Goal: Information Seeking & Learning: Learn about a topic

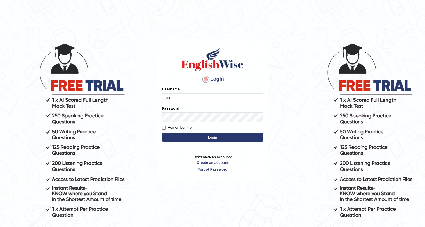
type input "s"
type input "d63172"
click at [216, 167] on link "Forgot Password" at bounding box center [212, 168] width 101 height 5
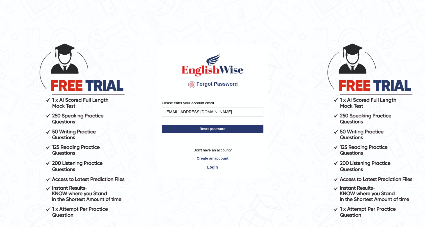
type input "sanjailearns@gmail.com"
click at [162, 125] on button "Reset password" at bounding box center [213, 129] width 102 height 8
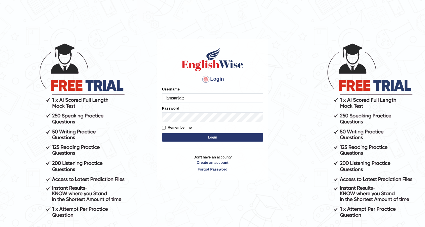
type input "iamsanjaiz"
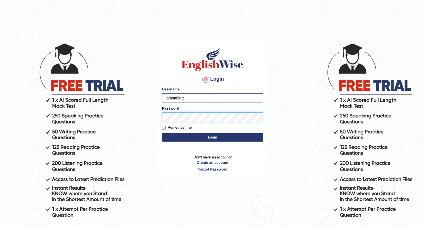
click at [162, 133] on button "Login" at bounding box center [212, 137] width 101 height 8
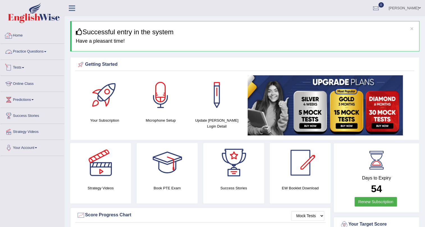
click at [39, 52] on link "Practice Questions" at bounding box center [32, 51] width 64 height 14
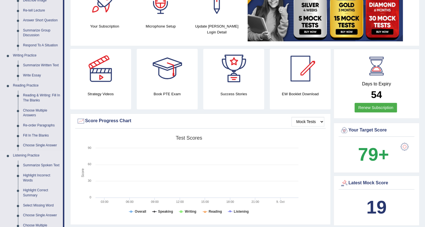
scroll to position [102, 0]
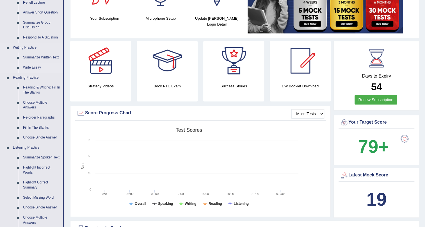
click at [36, 66] on link "Write Essay" at bounding box center [41, 68] width 42 height 10
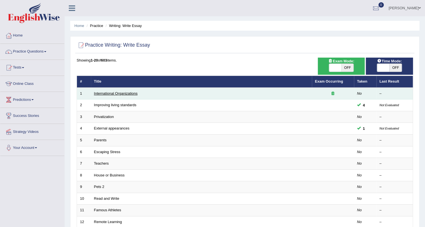
scroll to position [25, 0]
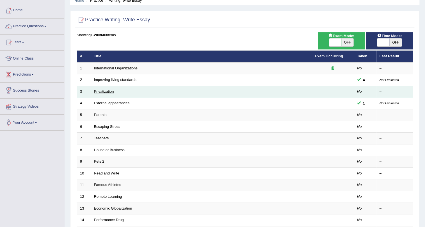
click at [105, 90] on link "Privatization" at bounding box center [104, 91] width 20 height 4
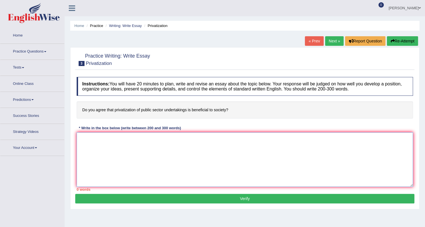
click at [178, 150] on textarea at bounding box center [245, 159] width 336 height 54
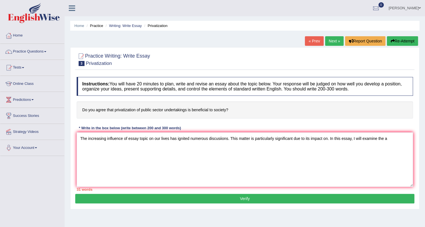
click at [114, 109] on h4 "Do you agree that privatization of public sector undertakings is beneficial to …" at bounding box center [245, 109] width 336 height 17
drag, startPoint x: 114, startPoint y: 109, endPoint x: 171, endPoint y: 112, distance: 56.8
click at [148, 113] on h4 "Do you agree that privatization of public sector undertakings is beneficial to …" at bounding box center [245, 109] width 336 height 17
click at [179, 107] on h4 "Do you agree that privatization of public sector undertakings is beneficial to …" at bounding box center [245, 109] width 336 height 17
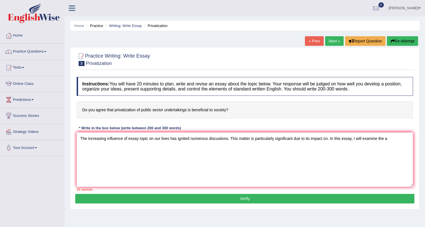
drag, startPoint x: 179, startPoint y: 107, endPoint x: 145, endPoint y: 65, distance: 54.5
click at [176, 107] on h4 "Do you agree that privatization of public sector undertakings is beneficial to …" at bounding box center [245, 109] width 336 height 17
click at [392, 139] on textarea "The increasing influence of essay topic on our lives has ignited numerous discu…" at bounding box center [245, 159] width 336 height 54
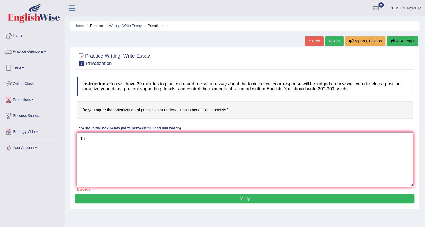
type textarea "T"
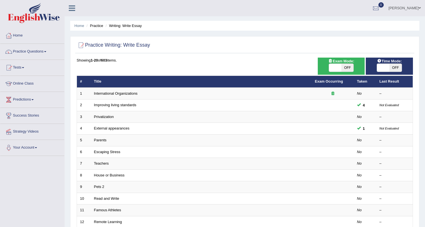
scroll to position [25, 0]
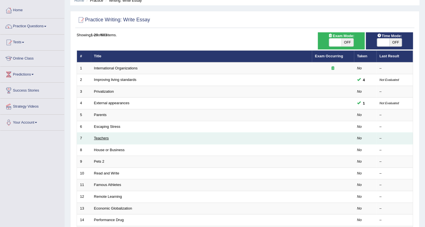
click at [100, 136] on link "Teachers" at bounding box center [101, 138] width 15 height 4
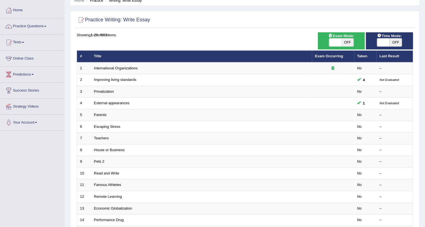
click at [398, 42] on span "OFF" at bounding box center [395, 42] width 12 height 8
checkbox input "true"
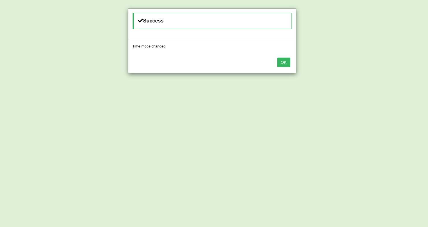
click at [283, 59] on button "OK" at bounding box center [283, 63] width 13 height 10
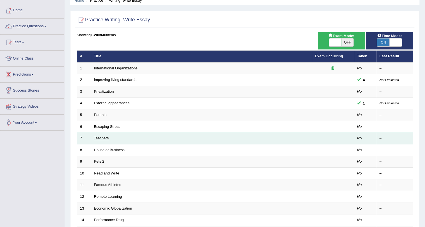
click at [105, 138] on link "Teachers" at bounding box center [101, 138] width 15 height 4
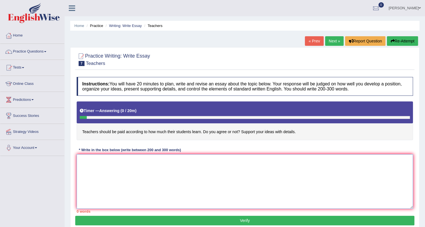
click at [231, 163] on textarea at bounding box center [245, 181] width 336 height 54
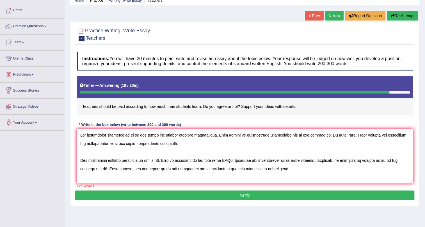
drag, startPoint x: 183, startPoint y: 174, endPoint x: 77, endPoint y: 112, distance: 122.8
click at [77, 112] on div "Instructions: You will have 20 minutes to plan, write and revise an essay about…" at bounding box center [244, 119] width 339 height 141
type textarea "The increasing influence of et on our lives has ignited numerous discussions. T…"
click at [399, 17] on button "Re-Attempt" at bounding box center [402, 16] width 31 height 10
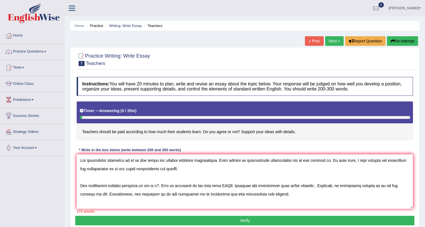
click at [131, 160] on textarea at bounding box center [245, 181] width 336 height 54
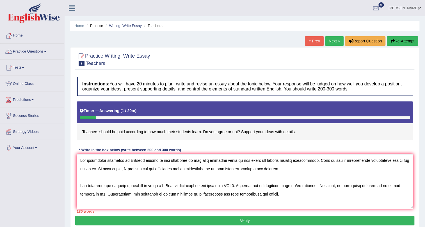
click at [97, 168] on textarea at bounding box center [245, 181] width 336 height 54
click at [130, 159] on textarea at bounding box center [245, 181] width 336 height 54
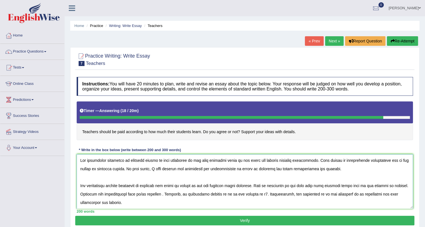
click at [221, 187] on textarea at bounding box center [245, 181] width 336 height 54
click at [394, 194] on textarea at bounding box center [245, 181] width 336 height 54
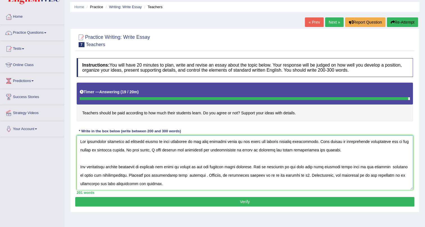
scroll to position [68, 0]
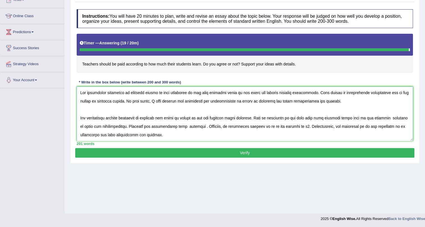
drag, startPoint x: 167, startPoint y: 136, endPoint x: 70, endPoint y: 74, distance: 115.2
click at [70, 74] on div "Practice Writing: Write Essay 7 Teachers Instructions: You will have 20 minutes…" at bounding box center [244, 72] width 349 height 184
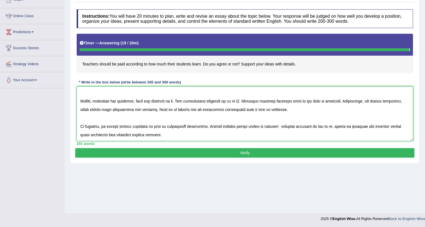
click at [177, 134] on textarea at bounding box center [245, 113] width 336 height 54
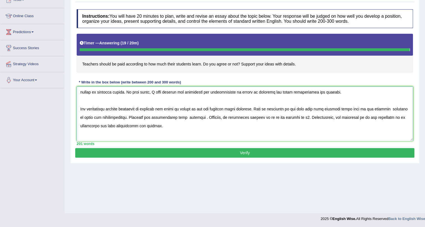
scroll to position [0, 0]
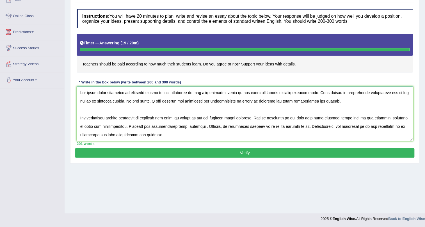
drag, startPoint x: 178, startPoint y: 136, endPoint x: 75, endPoint y: 66, distance: 125.1
click at [75, 67] on div "Instructions: You will have 20 minutes to plan, write and revise an essay about…" at bounding box center [244, 76] width 339 height 141
type textarea "The increasing influence of teachers should be paid according to how much stude…"
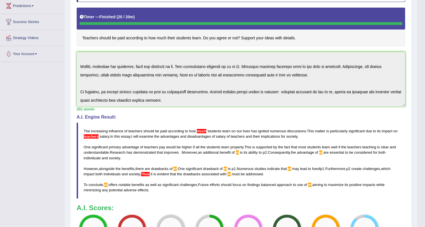
scroll to position [18, 0]
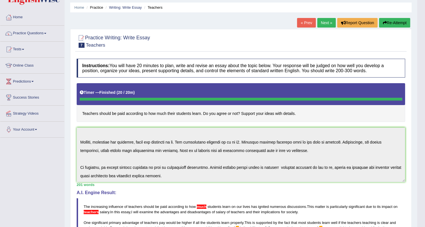
click at [391, 24] on button "Re-Attempt" at bounding box center [394, 23] width 31 height 10
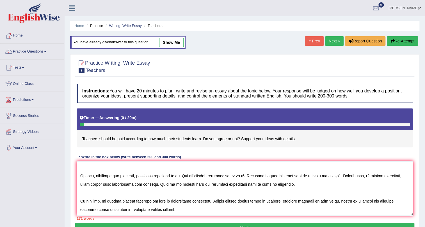
click at [166, 42] on link "show me" at bounding box center [171, 43] width 24 height 10
type textarea "The increasing influence of teachers should be paid according to how much stude…"
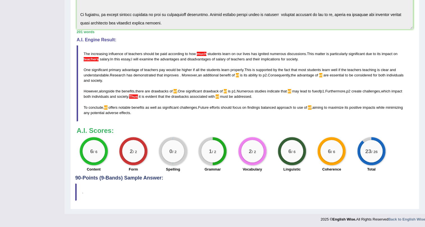
scroll to position [182, 0]
drag, startPoint x: 132, startPoint y: 112, endPoint x: 112, endPoint y: 105, distance: 20.1
click at [114, 110] on blockquote "The increasing influence of teachers should be paid according to how much stude…" at bounding box center [245, 83] width 336 height 76
click at [112, 105] on span "offers" at bounding box center [112, 107] width 9 height 4
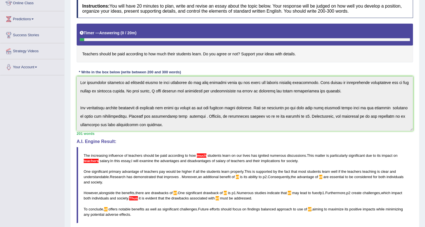
scroll to position [50, 0]
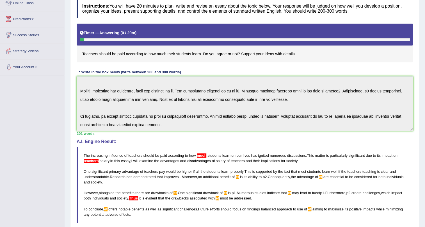
click at [222, 176] on div "Instructions: You will have 20 minutes to plan, write and revise an essay about…" at bounding box center [244, 136] width 339 height 280
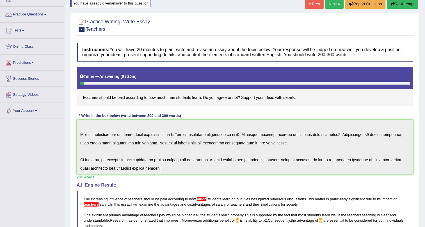
scroll to position [0, 0]
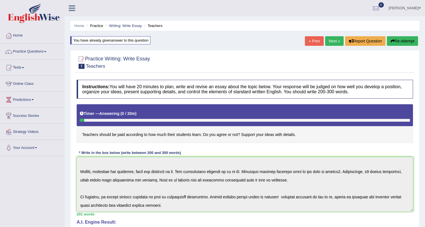
click at [396, 42] on button "Re-Attempt" at bounding box center [402, 41] width 31 height 10
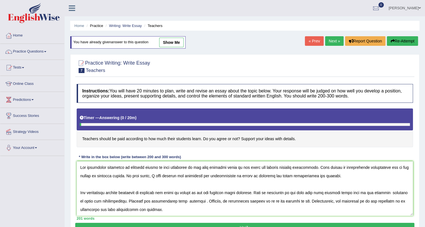
drag, startPoint x: 203, startPoint y: 203, endPoint x: 252, endPoint y: 197, distance: 49.4
click at [203, 203] on textarea at bounding box center [245, 188] width 336 height 54
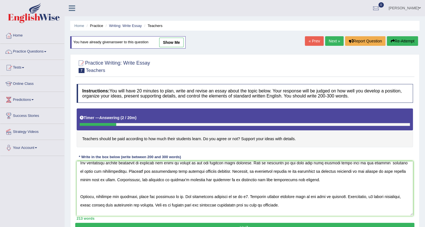
scroll to position [47, 0]
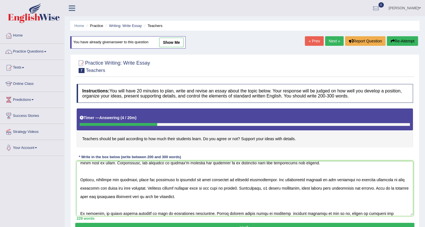
click at [398, 178] on textarea at bounding box center [245, 188] width 336 height 54
click at [91, 188] on textarea at bounding box center [245, 188] width 336 height 54
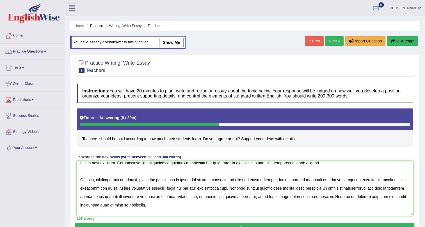
scroll to position [67, 0]
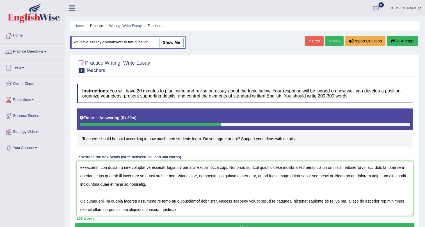
click at [131, 183] on textarea at bounding box center [245, 188] width 336 height 54
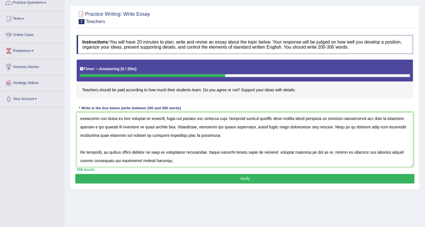
scroll to position [51, 0]
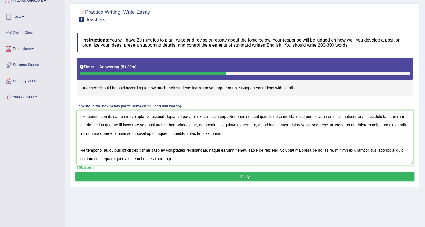
click at [106, 148] on textarea at bounding box center [245, 137] width 336 height 54
click at [359, 148] on textarea at bounding box center [245, 137] width 336 height 54
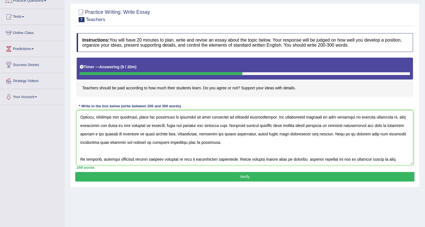
scroll to position [67, 0]
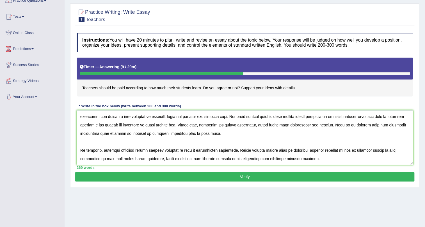
drag, startPoint x: 300, startPoint y: 159, endPoint x: 67, endPoint y: 127, distance: 235.6
click at [67, 127] on div "Home Practice Writing: Write Essay Teachers You have already given answer to th…" at bounding box center [245, 89] width 360 height 281
click at [314, 161] on textarea at bounding box center [245, 137] width 336 height 54
type textarea "The increasing influence of teachers should be paid according to how much stude…"
click at [306, 174] on button "Verify" at bounding box center [244, 177] width 339 height 10
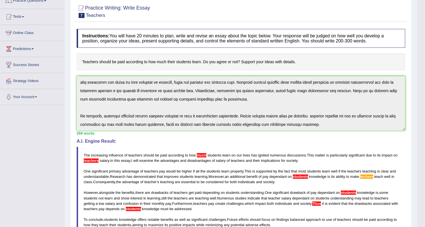
click at [201, 155] on span "much" at bounding box center [202, 155] width 10 height 4
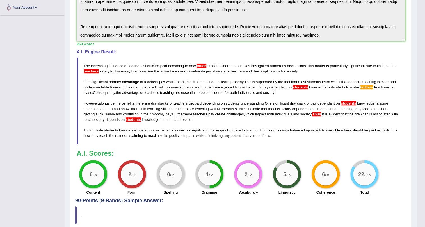
scroll to position [153, 0]
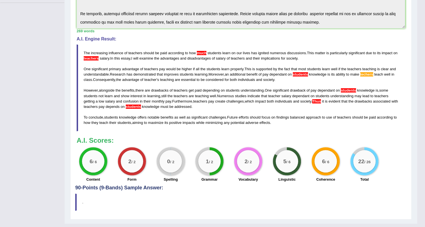
click at [368, 77] on blockquote "The increasing influence of teachers should be paid according to how much stude…" at bounding box center [241, 87] width 328 height 87
click at [141, 106] on span "students" at bounding box center [133, 106] width 15 height 4
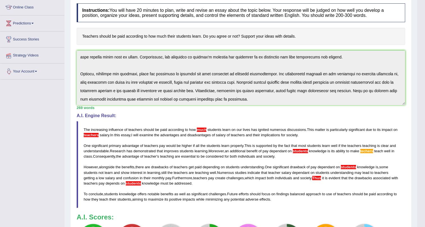
scroll to position [0, 0]
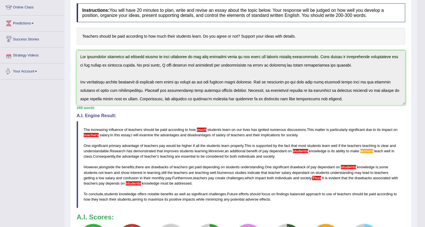
click at [57, 29] on div "Toggle navigation Home Practice Questions Speaking Practice Read Aloud Repeat S…" at bounding box center [208, 117] width 417 height 387
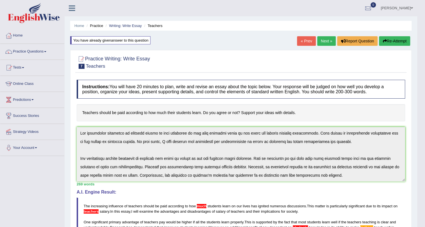
click at [394, 40] on button "Re-Attempt" at bounding box center [394, 41] width 31 height 10
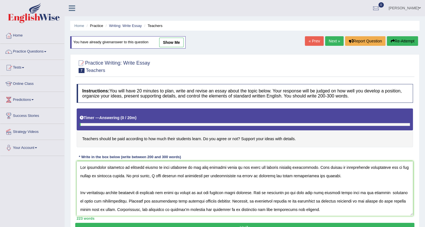
click at [212, 166] on textarea at bounding box center [245, 188] width 336 height 54
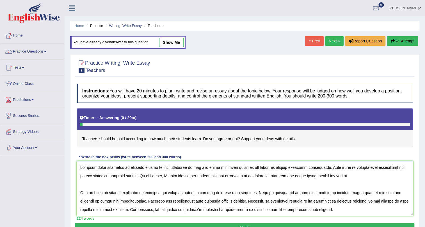
click at [118, 175] on textarea at bounding box center [245, 188] width 336 height 54
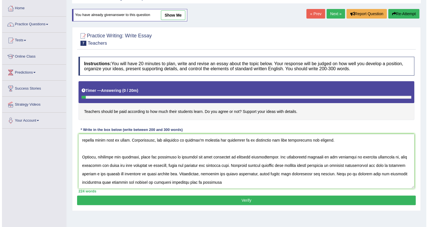
scroll to position [68, 0]
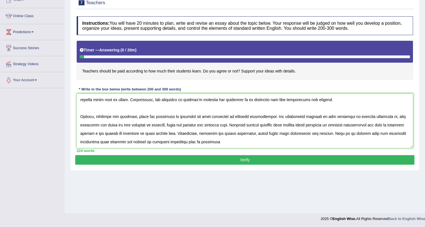
type textarea "The increasing influence of teachers should be paid according to how much their…"
click at [228, 160] on button "Verify" at bounding box center [244, 160] width 339 height 10
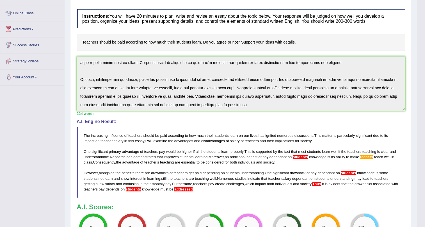
scroll to position [0, 0]
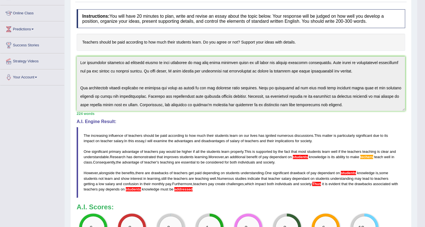
click at [131, 49] on div "Instructions: You will have 20 minutes to plan, write and revise an essay about…" at bounding box center [240, 128] width 331 height 245
click at [60, 18] on div "Toggle navigation Home Practice Questions Speaking Practice Read Aloud Repeat S…" at bounding box center [208, 115] width 417 height 371
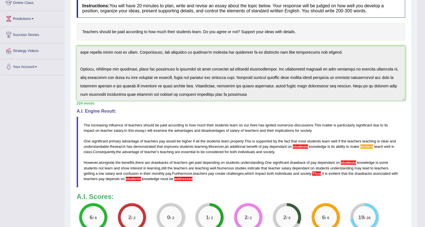
scroll to position [20, 0]
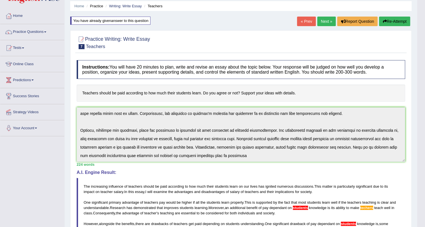
click at [392, 24] on button "Re-Attempt" at bounding box center [394, 22] width 31 height 10
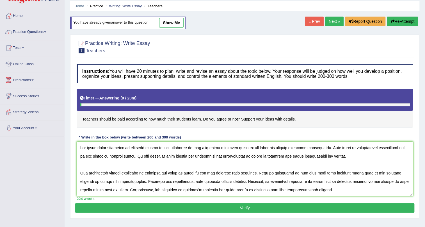
click at [82, 188] on textarea at bounding box center [245, 168] width 336 height 54
click at [340, 180] on textarea at bounding box center [245, 168] width 336 height 54
type textarea "The increasing influence of teachers should be paid according to how much their…"
click at [340, 203] on button "Verify" at bounding box center [244, 208] width 339 height 10
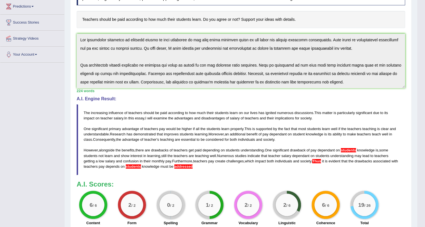
scroll to position [144, 0]
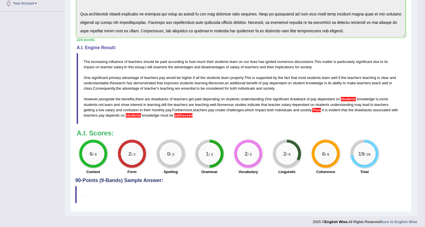
drag, startPoint x: 208, startPoint y: 117, endPoint x: 163, endPoint y: 108, distance: 46.0
click at [163, 108] on blockquote "The increasing influence of teachers should be paid according to how much their…" at bounding box center [241, 88] width 328 height 71
click at [321, 108] on span "Thus" at bounding box center [316, 110] width 9 height 4
click at [320, 108] on span "Thus" at bounding box center [316, 110] width 9 height 4
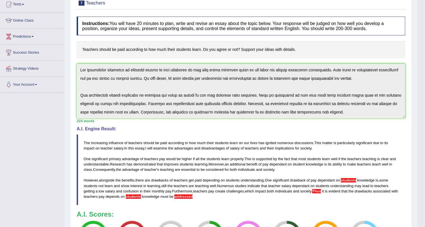
scroll to position [0, 0]
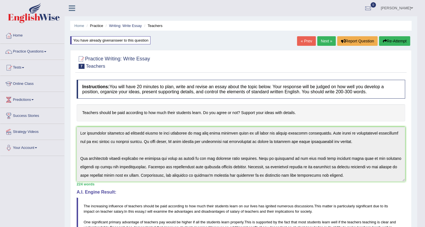
click at [74, 0] on html "Toggle navigation Home Practice Questions Speaking Practice Read Aloud Repeat S…" at bounding box center [212, 113] width 425 height 227
click at [12, 0] on html "Toggle navigation Home Practice Questions Speaking Practice Read Aloud Repeat S…" at bounding box center [212, 113] width 425 height 227
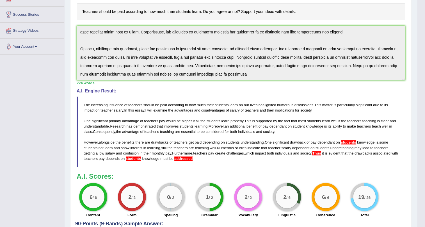
scroll to position [99, 0]
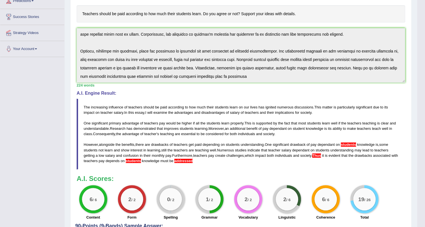
click at [423, 88] on body "Toggle navigation Home Practice Questions Speaking Practice Read Aloud Repeat S…" at bounding box center [212, 14] width 425 height 227
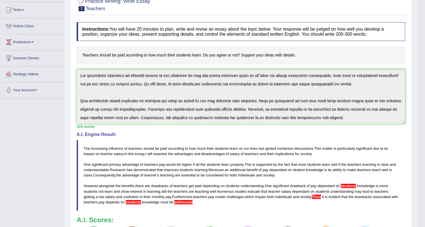
scroll to position [0, 0]
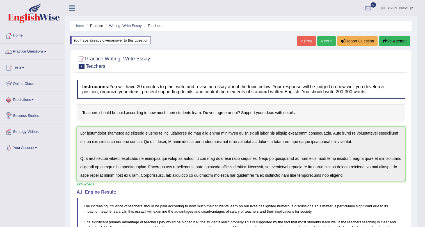
click at [1, 0] on html "Toggle navigation Home Practice Questions Speaking Practice Read Aloud Repeat S…" at bounding box center [212, 113] width 425 height 227
click at [398, 38] on button "Re-Attempt" at bounding box center [394, 41] width 31 height 10
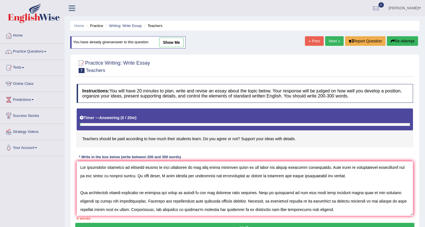
scroll to position [38, 0]
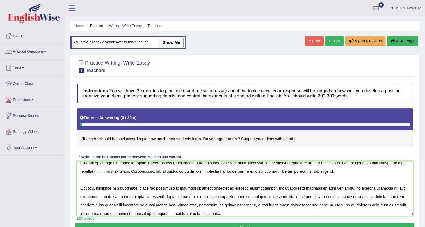
click at [185, 212] on textarea at bounding box center [245, 188] width 336 height 54
click at [372, 187] on textarea at bounding box center [245, 188] width 336 height 54
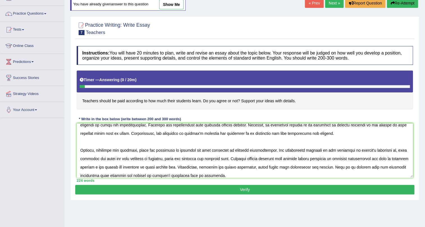
scroll to position [39, 0]
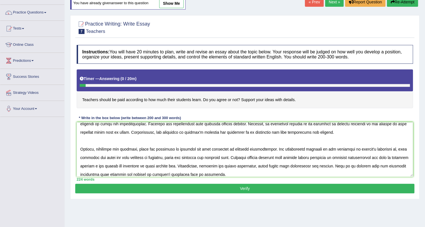
click at [356, 156] on textarea at bounding box center [245, 149] width 336 height 54
click at [354, 165] on textarea at bounding box center [245, 149] width 336 height 54
click at [375, 149] on textarea at bounding box center [245, 149] width 336 height 54
click at [189, 175] on textarea at bounding box center [245, 149] width 336 height 54
type textarea "The increasing influence of teachers should be paid according to how much their…"
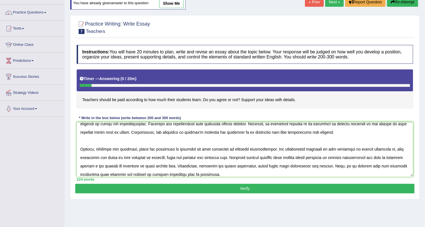
click at [230, 189] on button "Verify" at bounding box center [244, 188] width 339 height 10
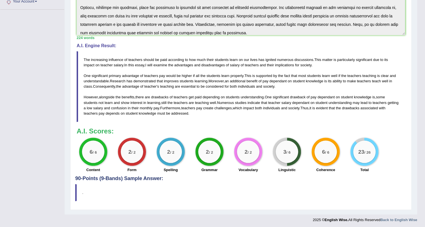
scroll to position [147, 0]
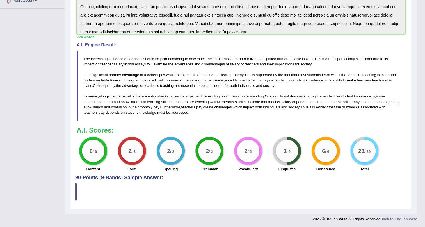
click at [280, 151] on div "3 / 6" at bounding box center [286, 150] width 22 height 22
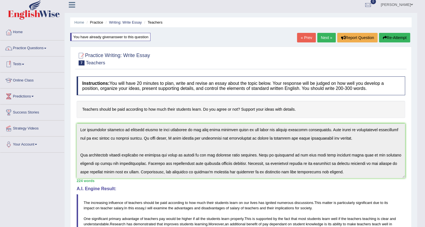
scroll to position [0, 0]
